Goal: Transaction & Acquisition: Purchase product/service

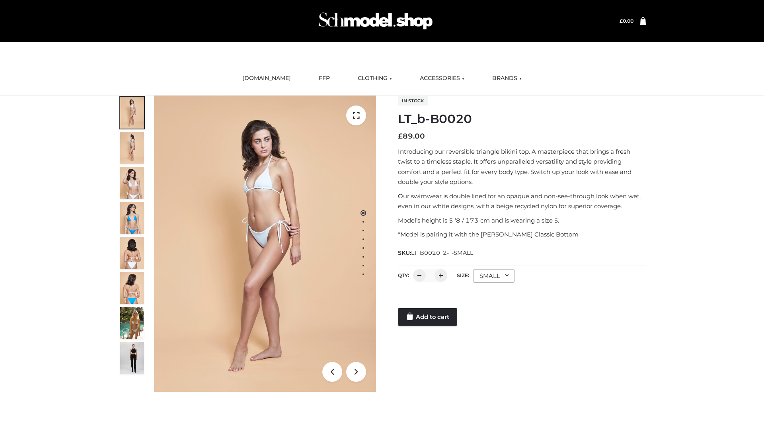
click at [428, 317] on link "Add to cart" at bounding box center [427, 317] width 59 height 18
